Goal: Information Seeking & Learning: Learn about a topic

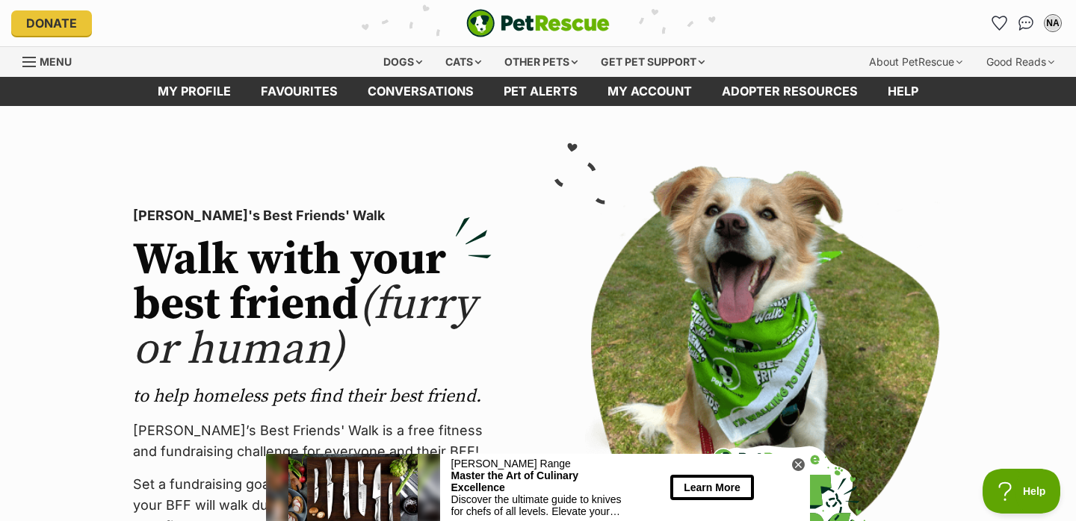
click at [798, 462] on icon at bounding box center [798, 465] width 13 height 13
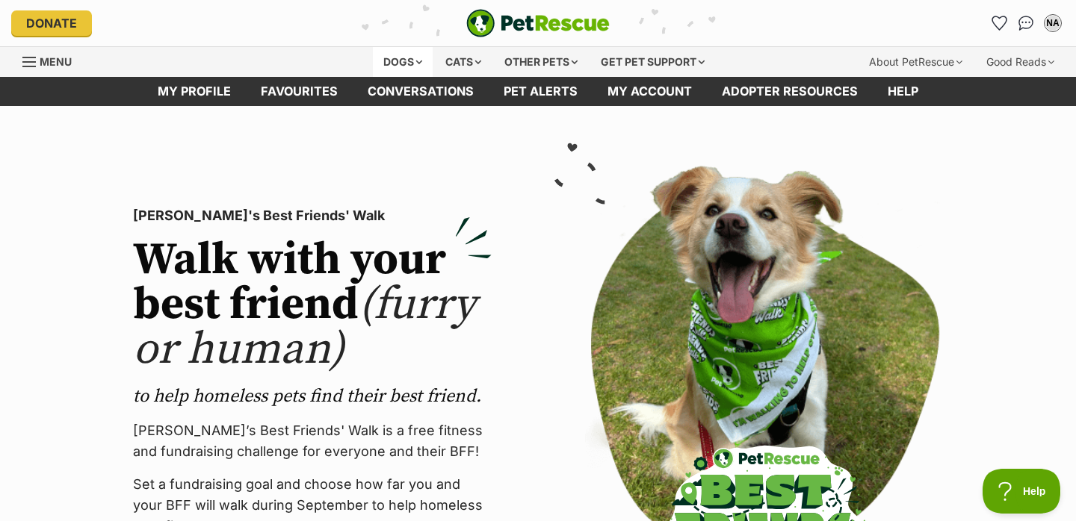
click at [413, 64] on div "Dogs" at bounding box center [403, 62] width 60 height 30
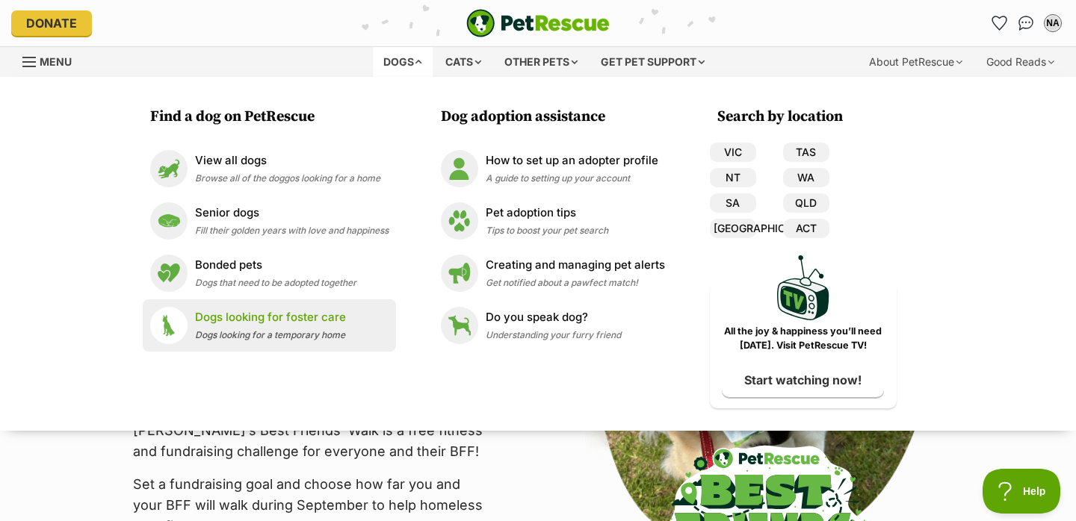
click at [276, 318] on p "Dogs looking for foster care" at bounding box center [270, 317] width 151 height 17
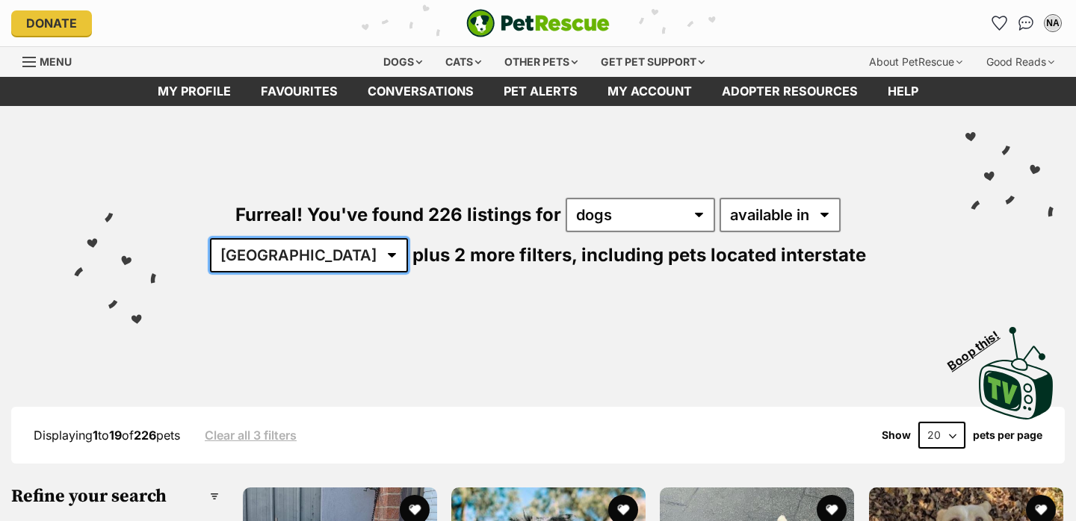
click at [408, 238] on select "[GEOGRAPHIC_DATA] [GEOGRAPHIC_DATA] [GEOGRAPHIC_DATA] [GEOGRAPHIC_DATA] [GEOGRA…" at bounding box center [309, 255] width 198 height 34
select select "QLD"
click at [408, 238] on select "Australia ACT NSW NT QLD SA TAS VIC WA" at bounding box center [309, 255] width 198 height 34
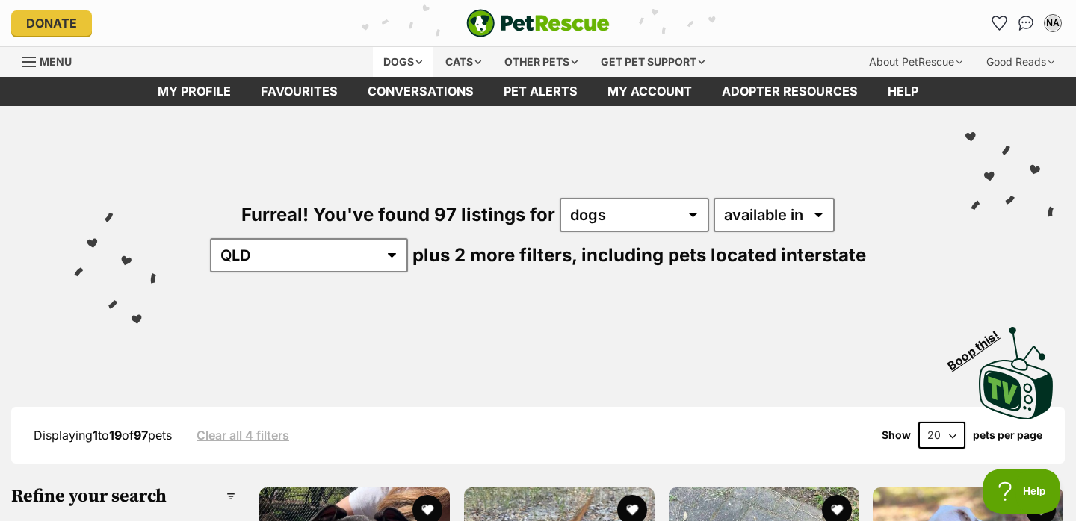
click at [402, 57] on div "Dogs" at bounding box center [403, 62] width 60 height 30
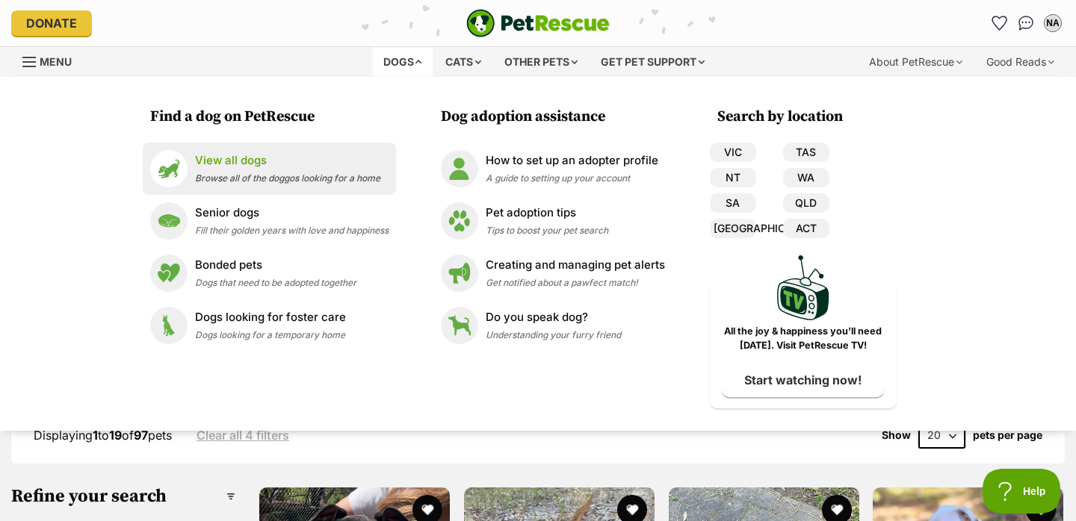
click at [274, 182] on span "Browse all of the doggos looking for a home" at bounding box center [287, 178] width 185 height 11
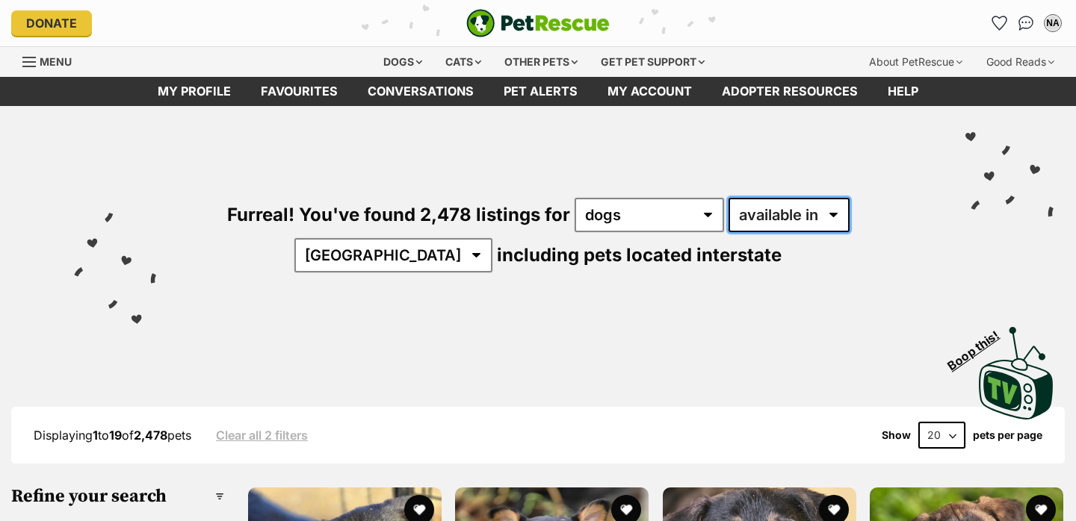
click at [769, 206] on select "available in located in" at bounding box center [788, 215] width 121 height 34
select select "disabled"
click at [728, 198] on select "available in located in" at bounding box center [788, 215] width 121 height 34
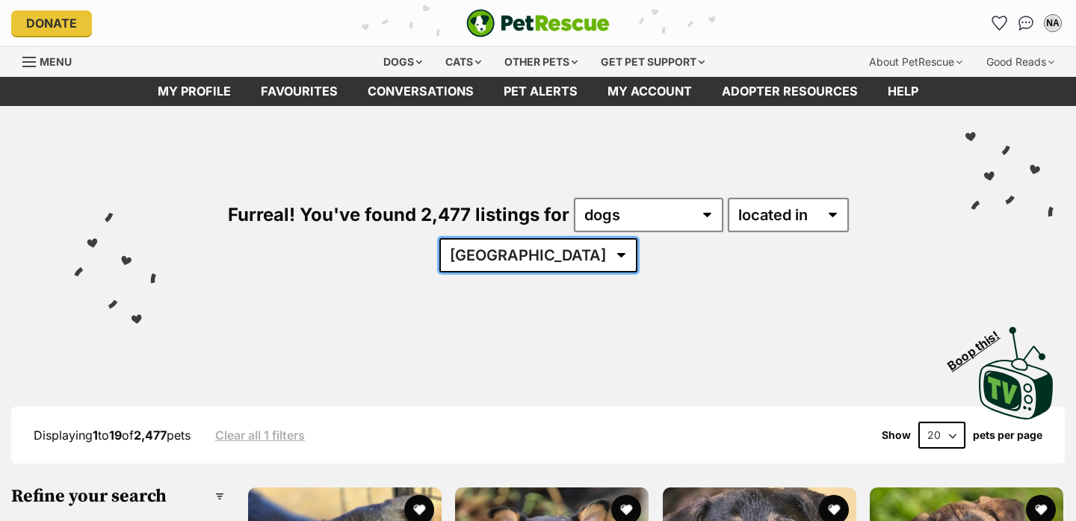
click at [637, 238] on select "Australia ACT NSW NT QLD SA TAS VIC WA" at bounding box center [538, 255] width 198 height 34
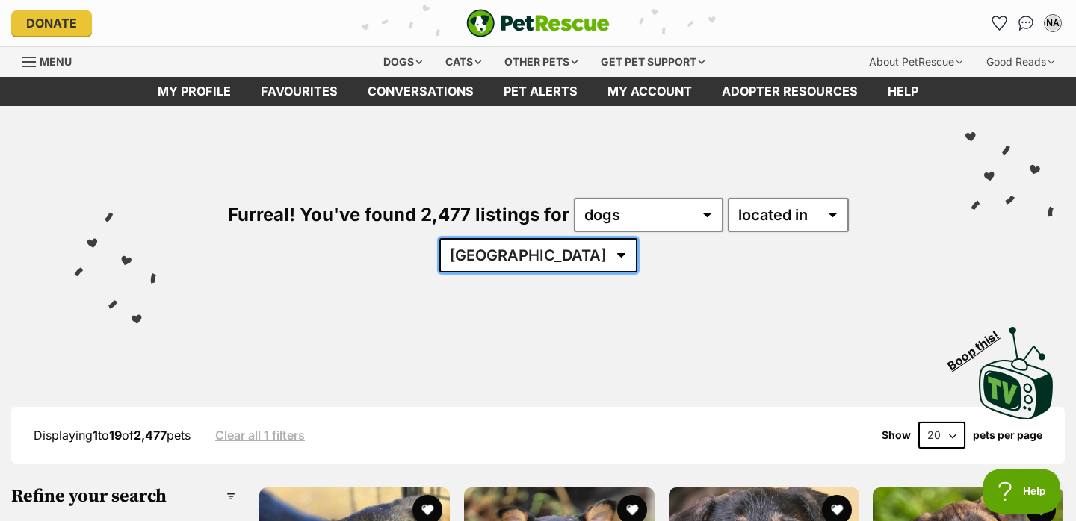
click at [637, 238] on select "Australia ACT NSW NT QLD SA TAS VIC WA" at bounding box center [538, 255] width 198 height 34
select select "QLD"
click at [637, 238] on select "Australia ACT NSW NT QLD SA TAS VIC WA" at bounding box center [538, 255] width 198 height 34
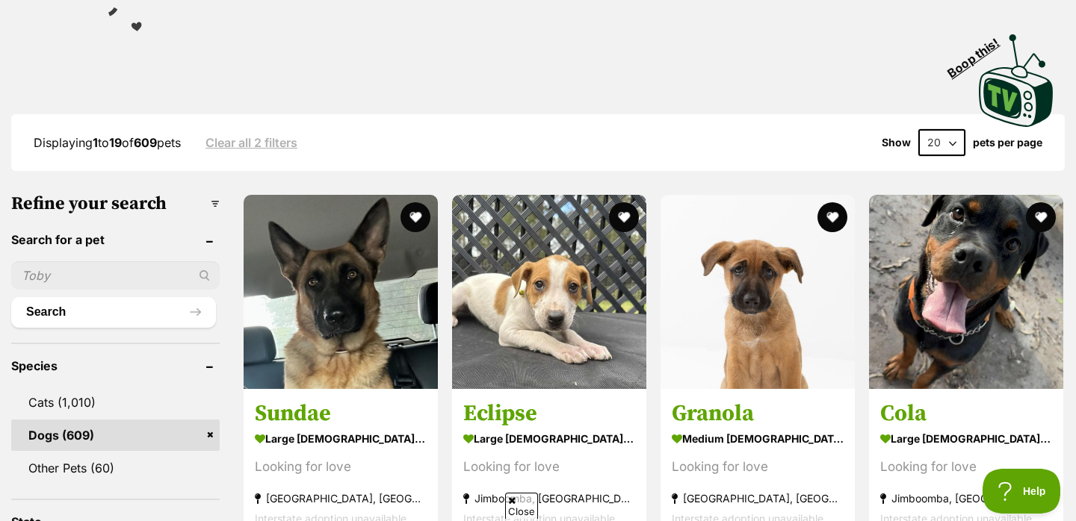
click at [944, 129] on select "20 40 60" at bounding box center [941, 142] width 47 height 27
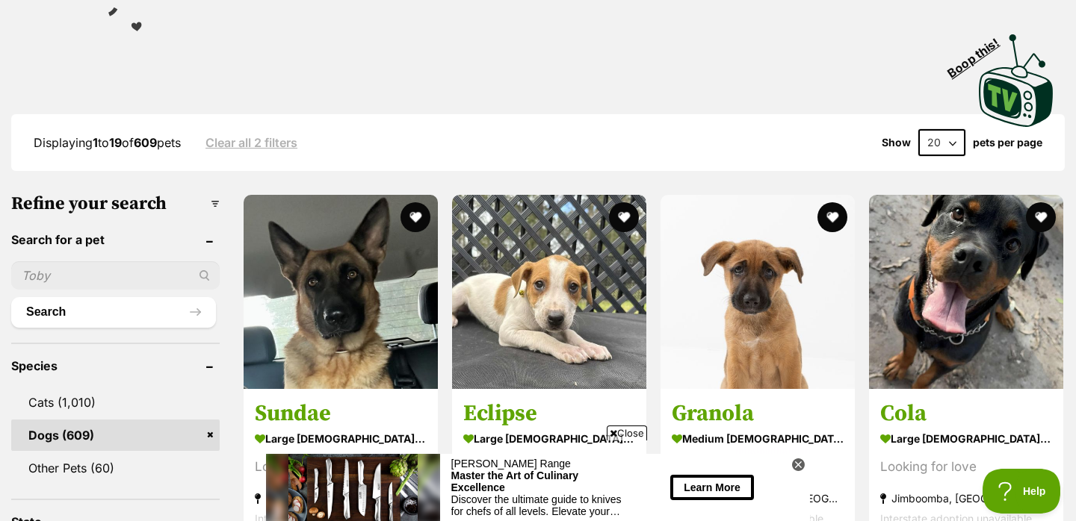
select select "60"
click at [918, 129] on select "20 40 60" at bounding box center [941, 142] width 47 height 27
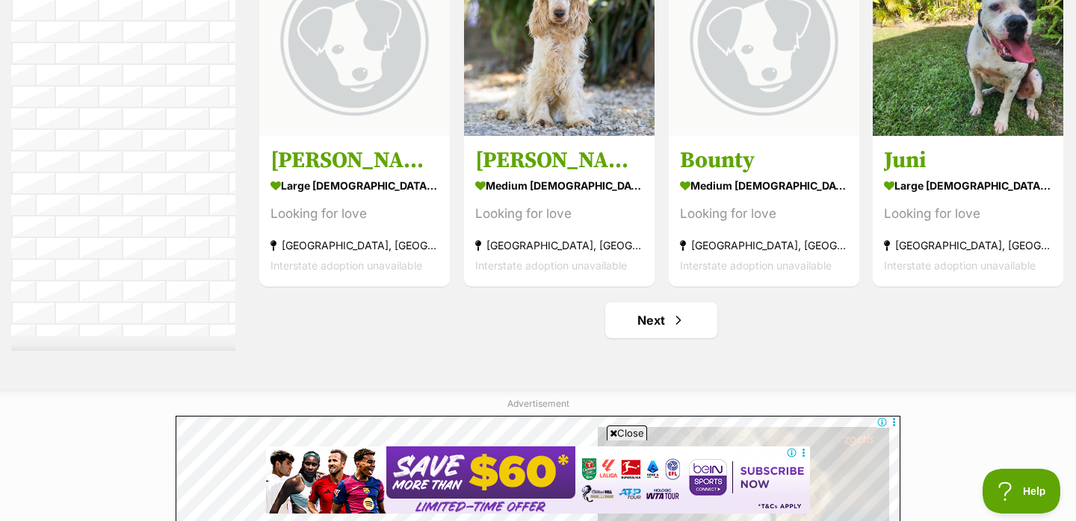
scroll to position [7842, 0]
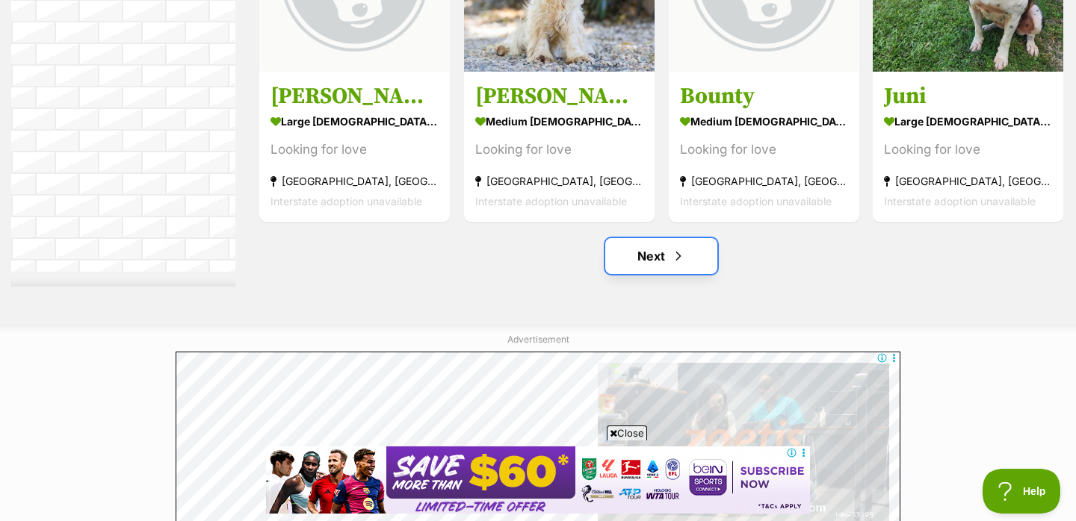
click at [673, 247] on span "Next page" at bounding box center [678, 256] width 15 height 18
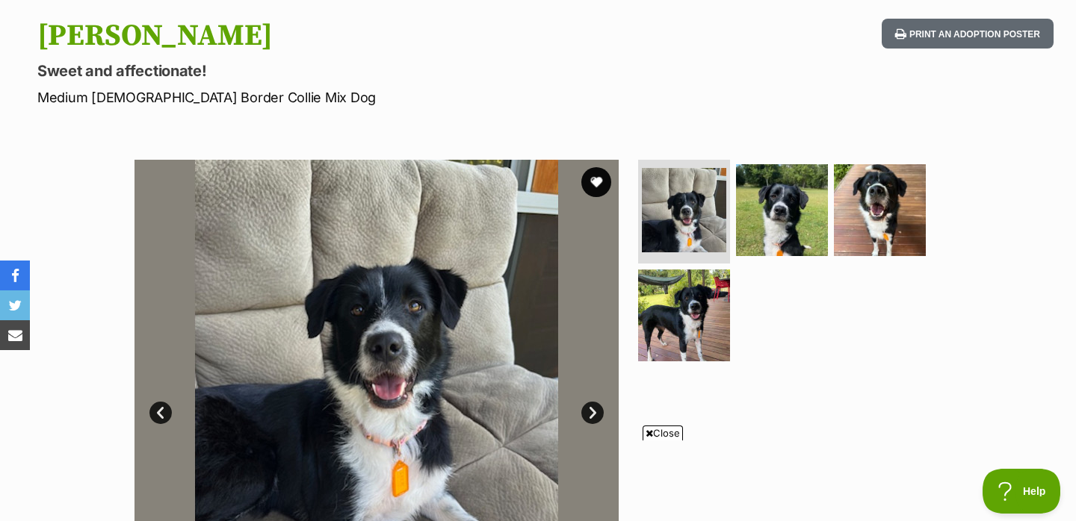
scroll to position [175, 0]
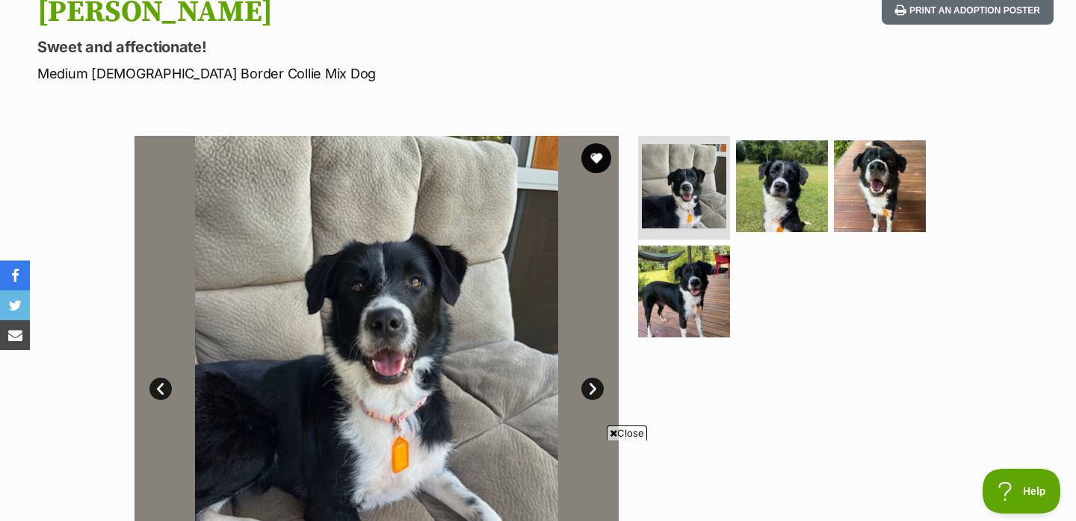
click at [582, 390] on link "Next" at bounding box center [592, 389] width 22 height 22
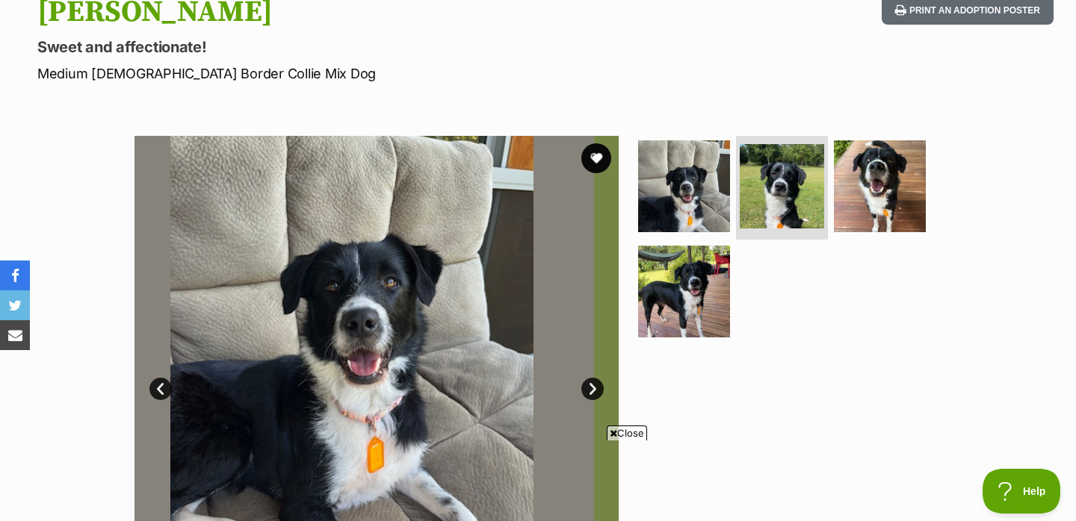
scroll to position [0, 0]
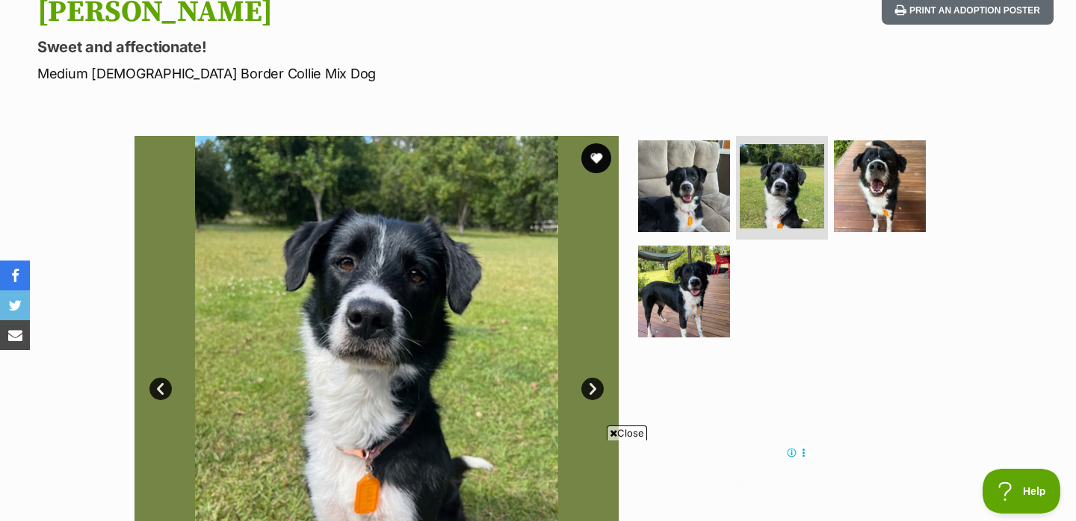
click at [588, 390] on link "Next" at bounding box center [592, 389] width 22 height 22
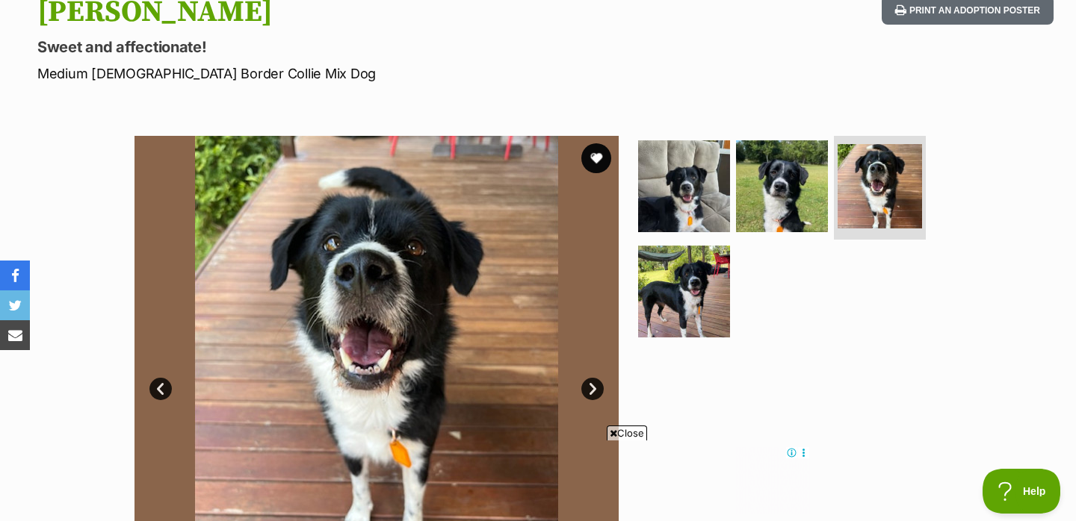
click at [588, 390] on link "Next" at bounding box center [592, 389] width 22 height 22
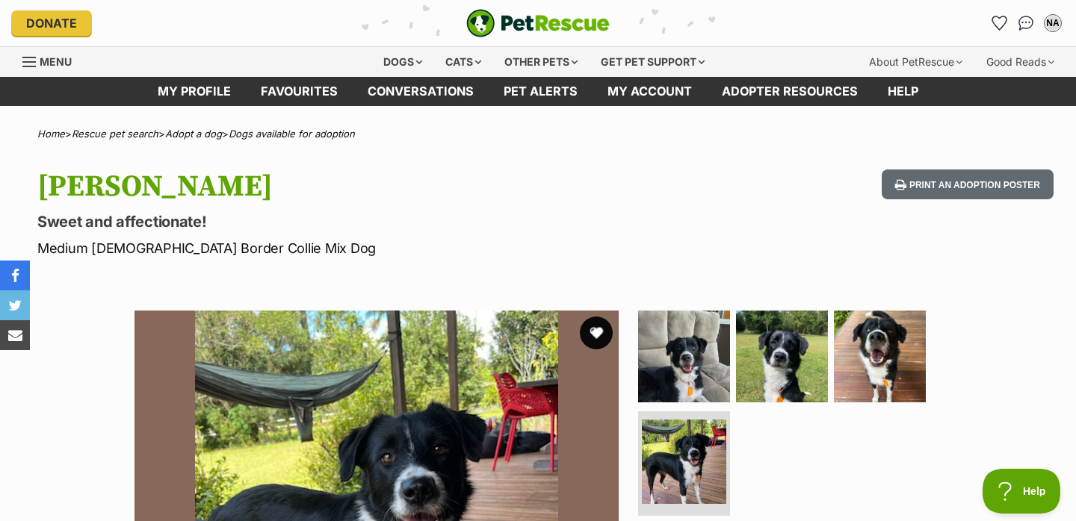
click at [601, 330] on button "favourite" at bounding box center [596, 333] width 33 height 33
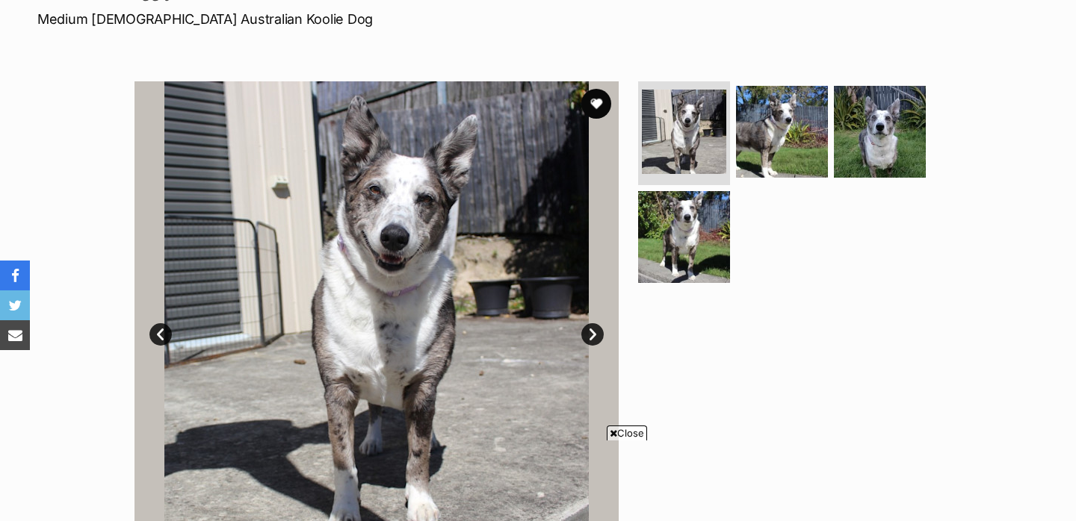
click at [591, 332] on link "Next" at bounding box center [592, 334] width 22 height 22
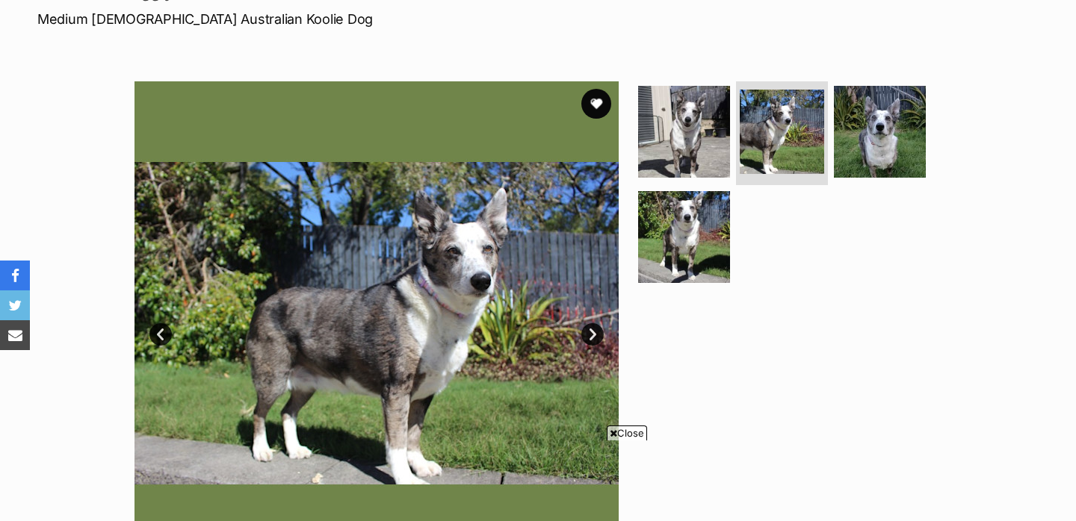
click at [591, 333] on link "Next" at bounding box center [592, 334] width 22 height 22
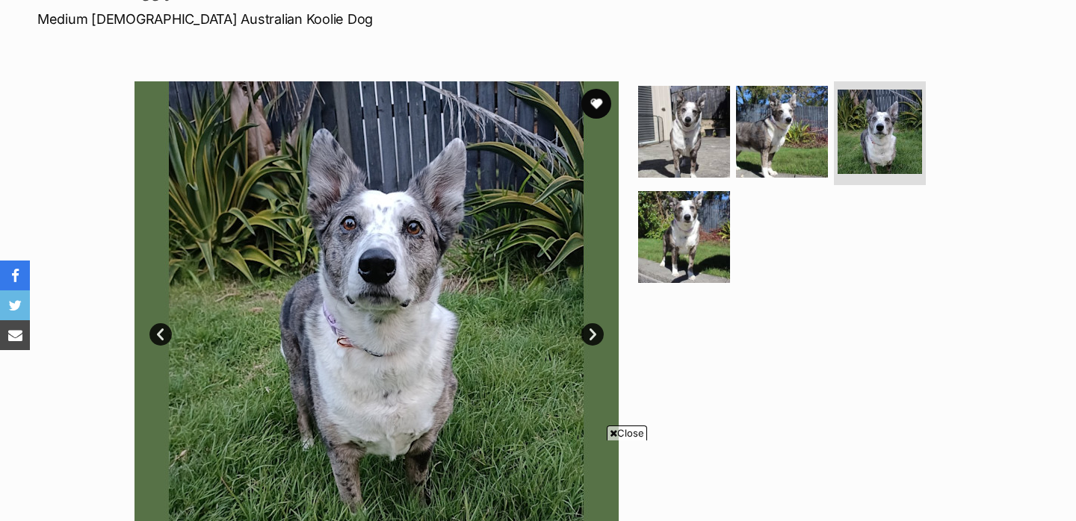
click at [591, 333] on link "Next" at bounding box center [592, 334] width 22 height 22
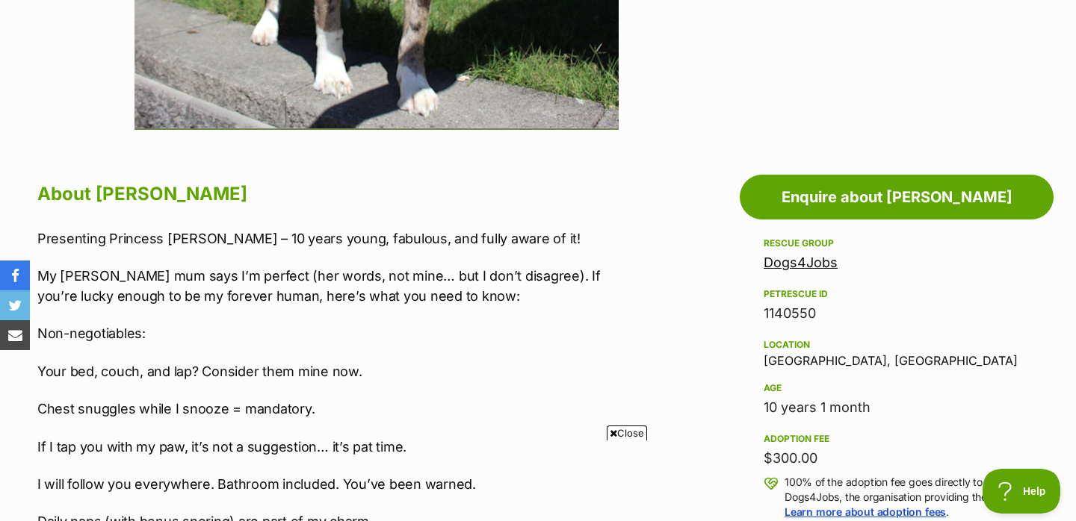
scroll to position [683, 0]
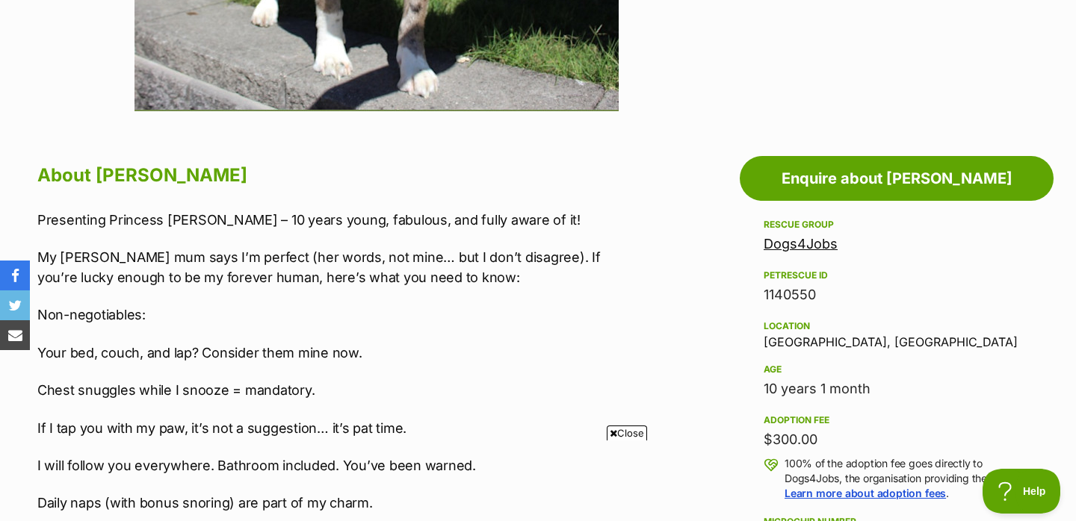
click at [624, 429] on span "Close" at bounding box center [627, 433] width 40 height 15
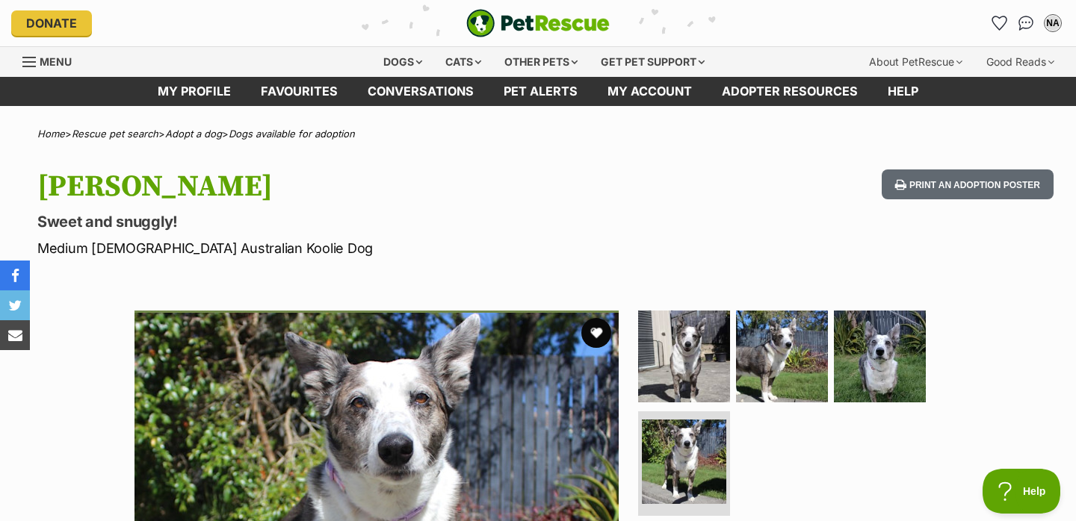
scroll to position [0, 0]
click at [599, 332] on button "favourite" at bounding box center [596, 333] width 30 height 30
